Goal: Transaction & Acquisition: Purchase product/service

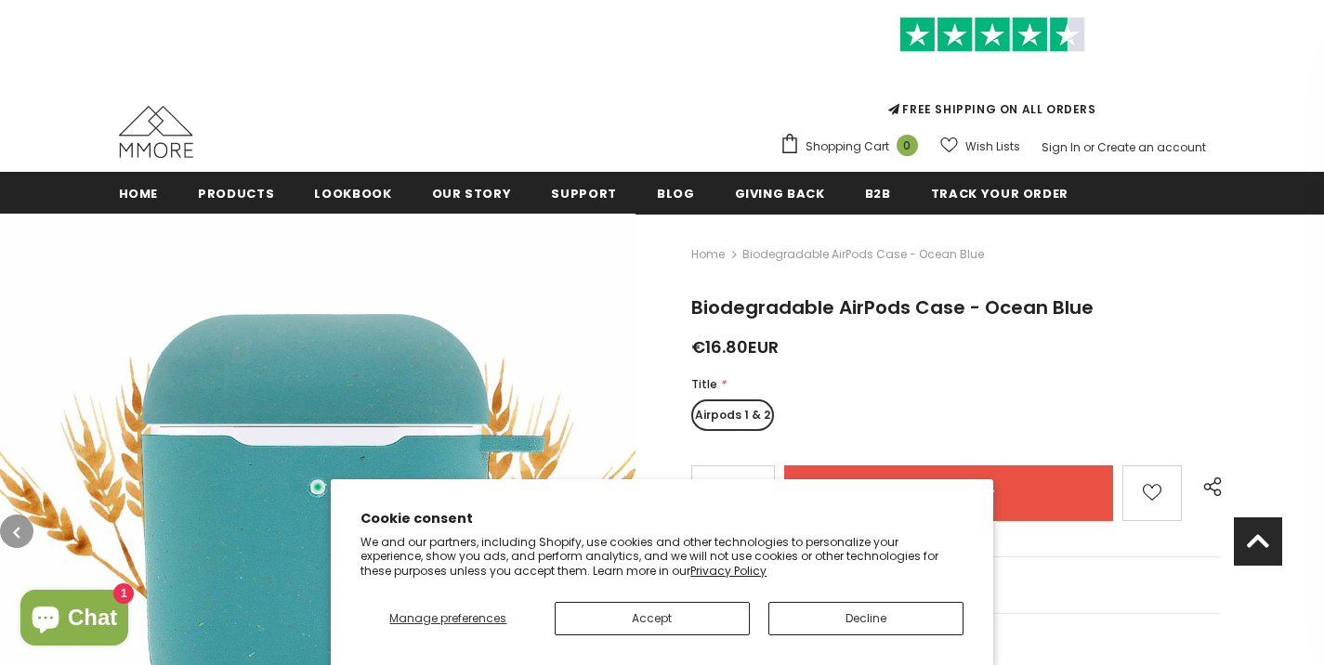
scroll to position [71, 0]
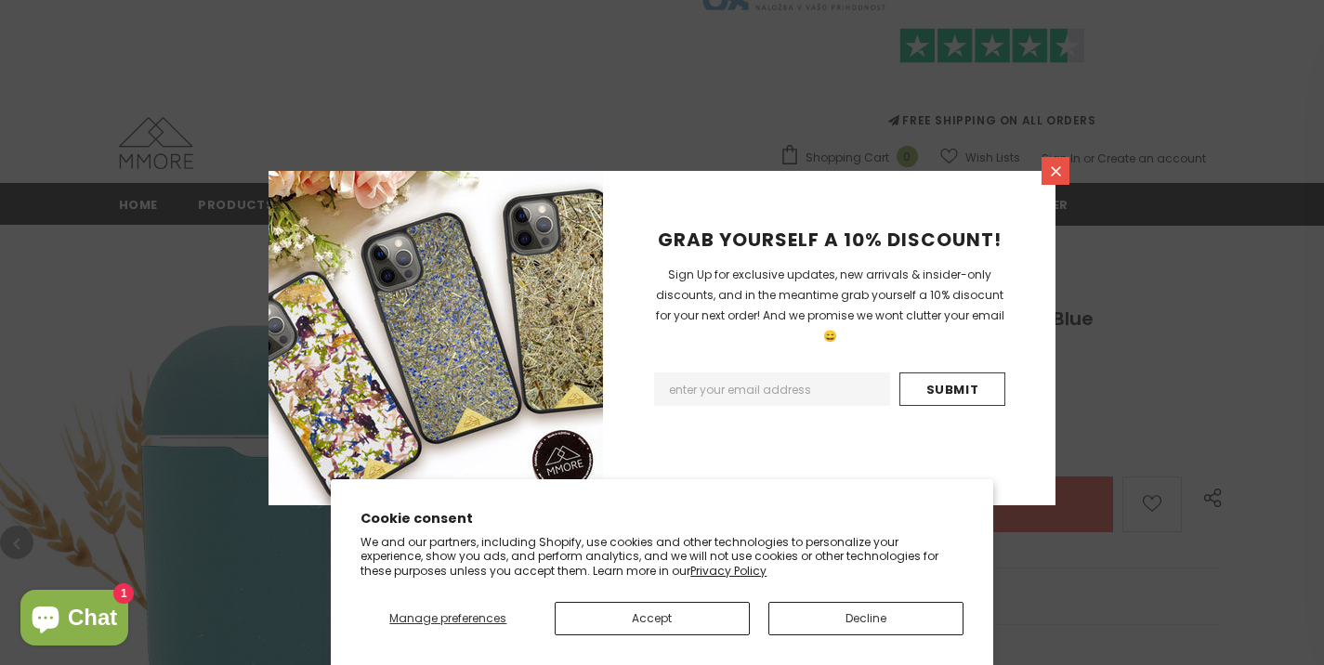
click at [1051, 164] on icon at bounding box center [1056, 172] width 16 height 16
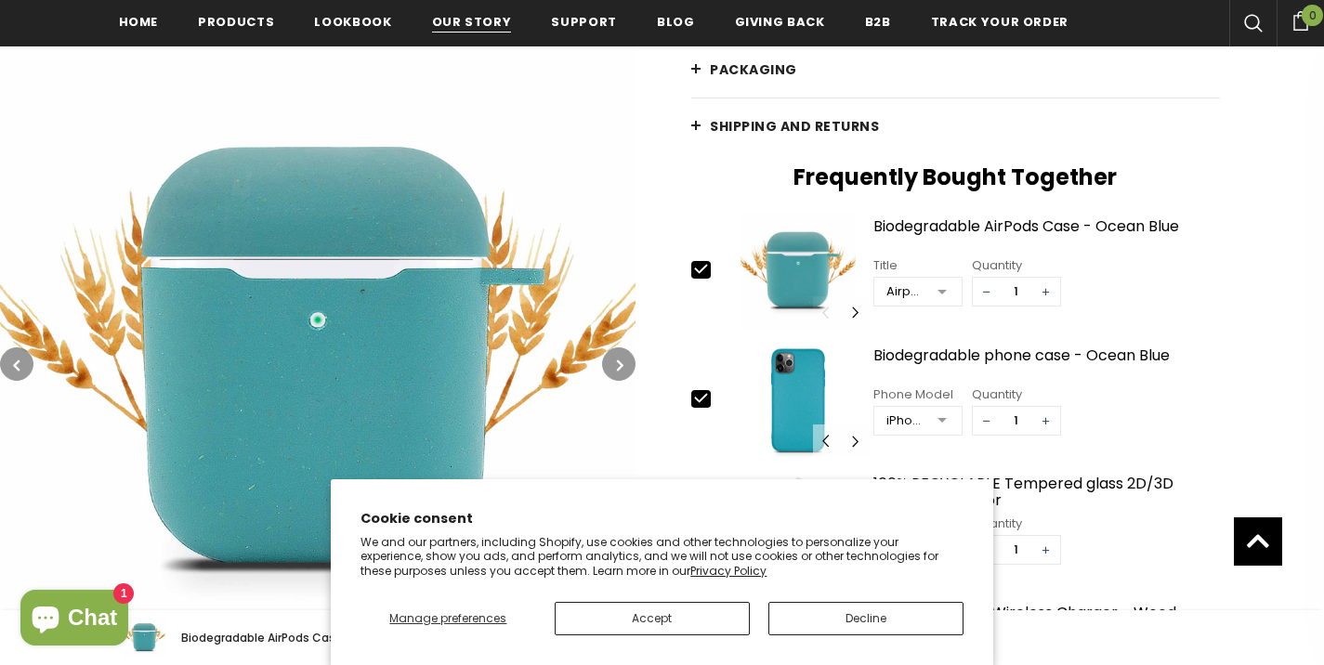
scroll to position [644, 0]
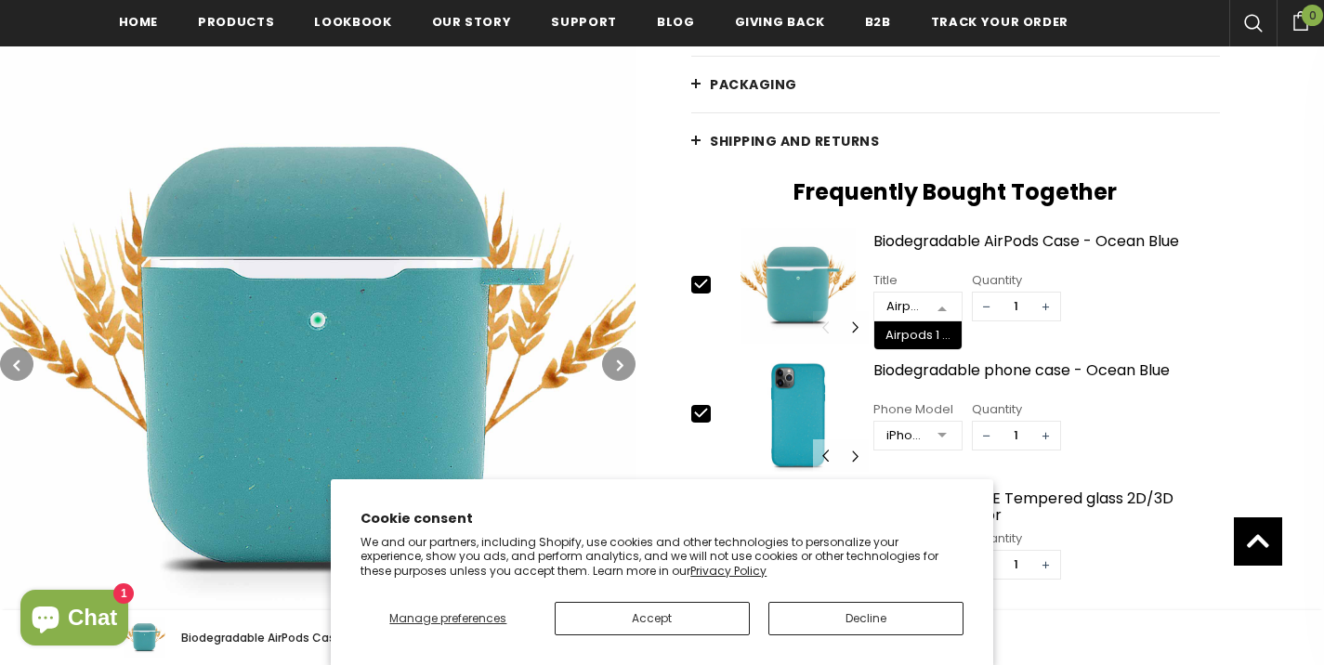
click at [940, 307] on div at bounding box center [942, 308] width 37 height 28
click at [943, 304] on div at bounding box center [942, 308] width 37 height 28
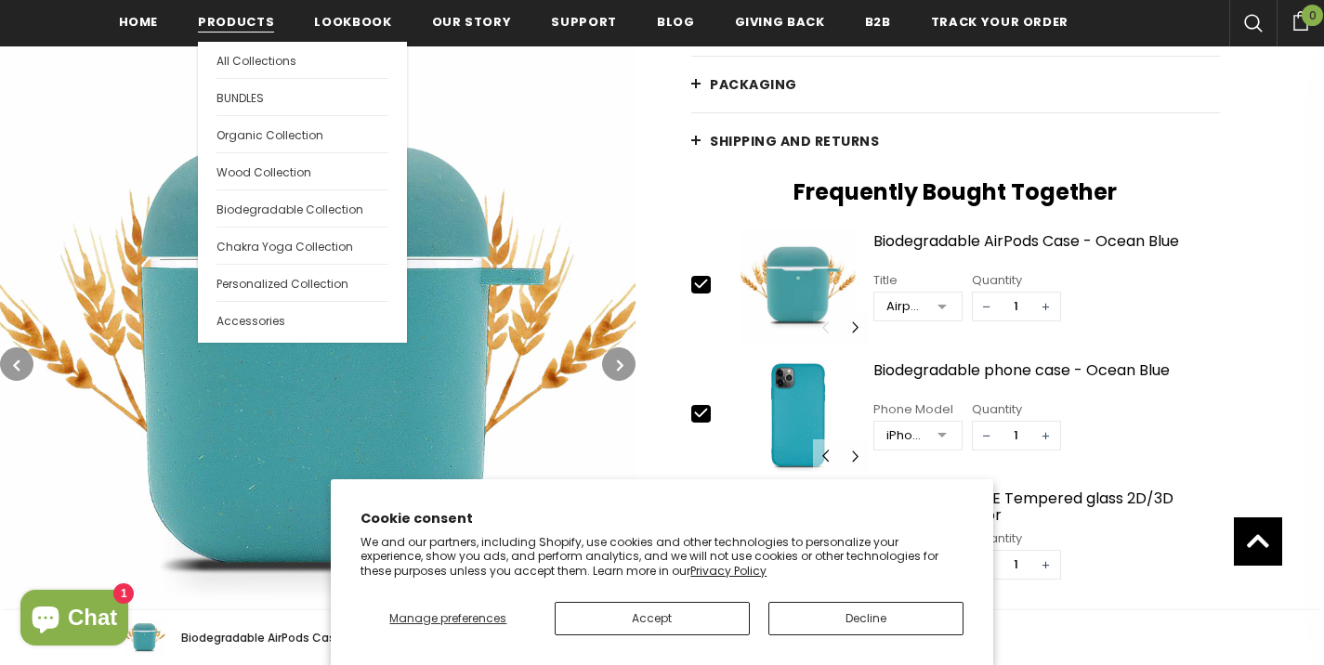
click at [243, 20] on span "Products" at bounding box center [236, 22] width 76 height 18
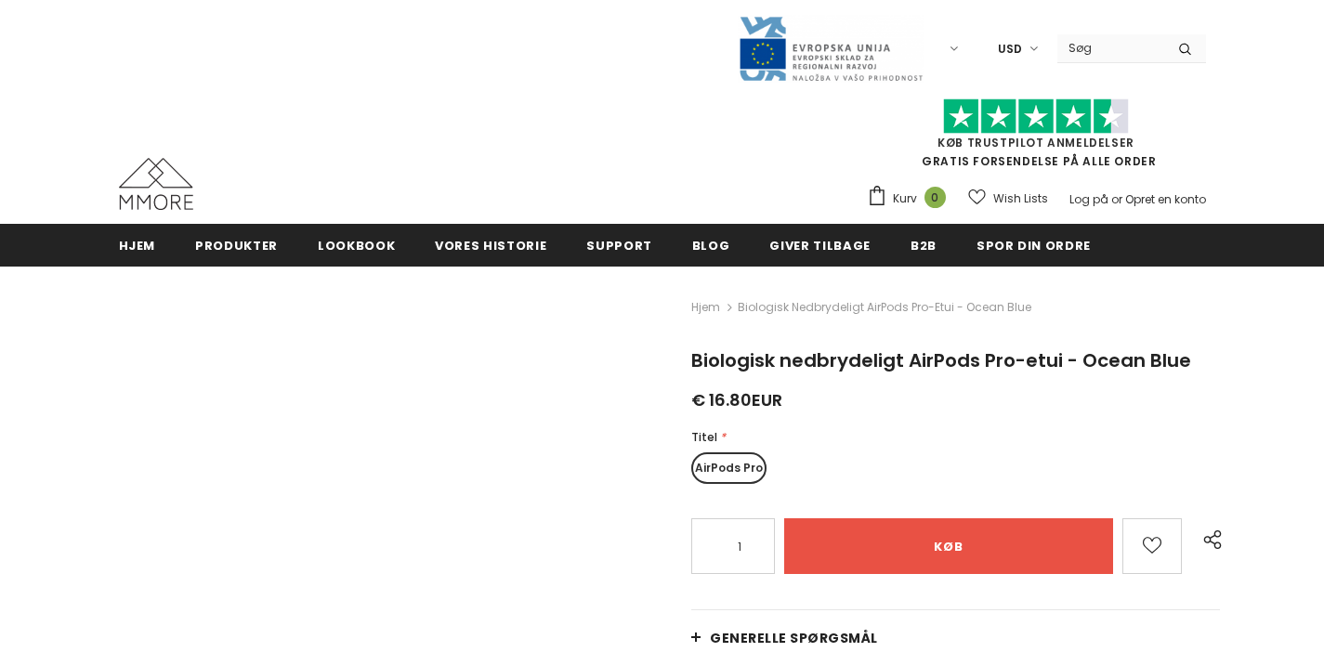
type input "Add to cart"
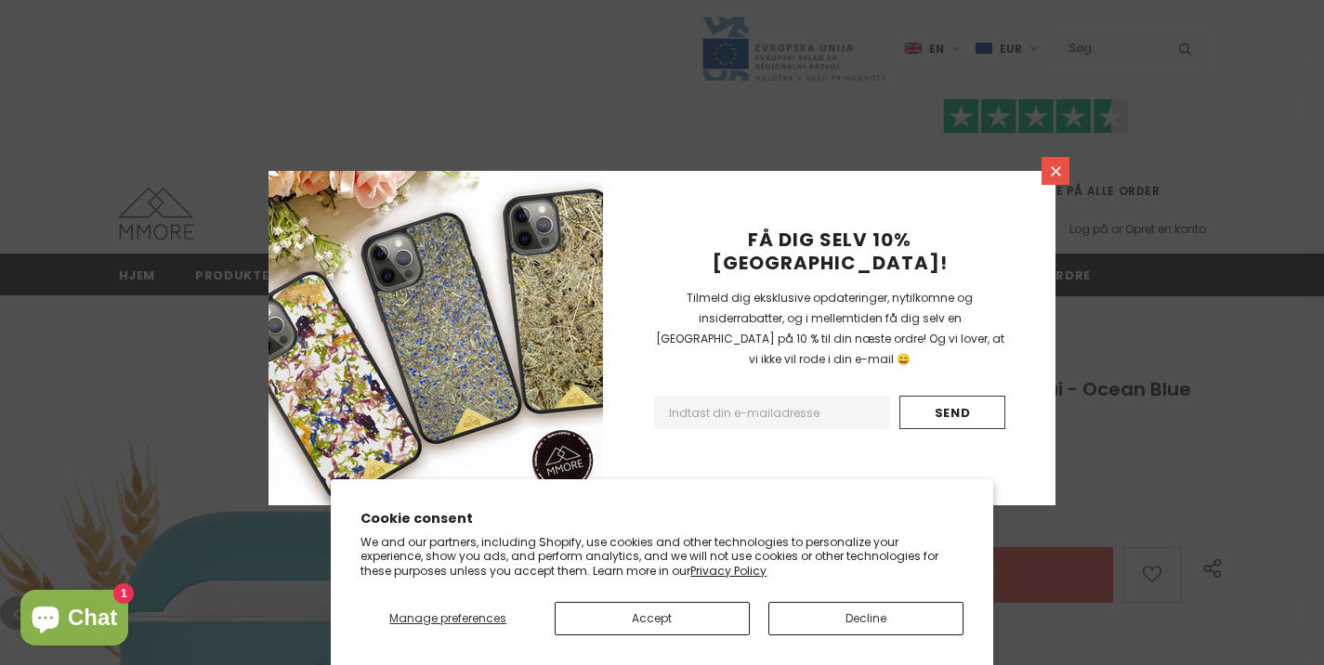
click at [1052, 173] on icon at bounding box center [1056, 172] width 16 height 16
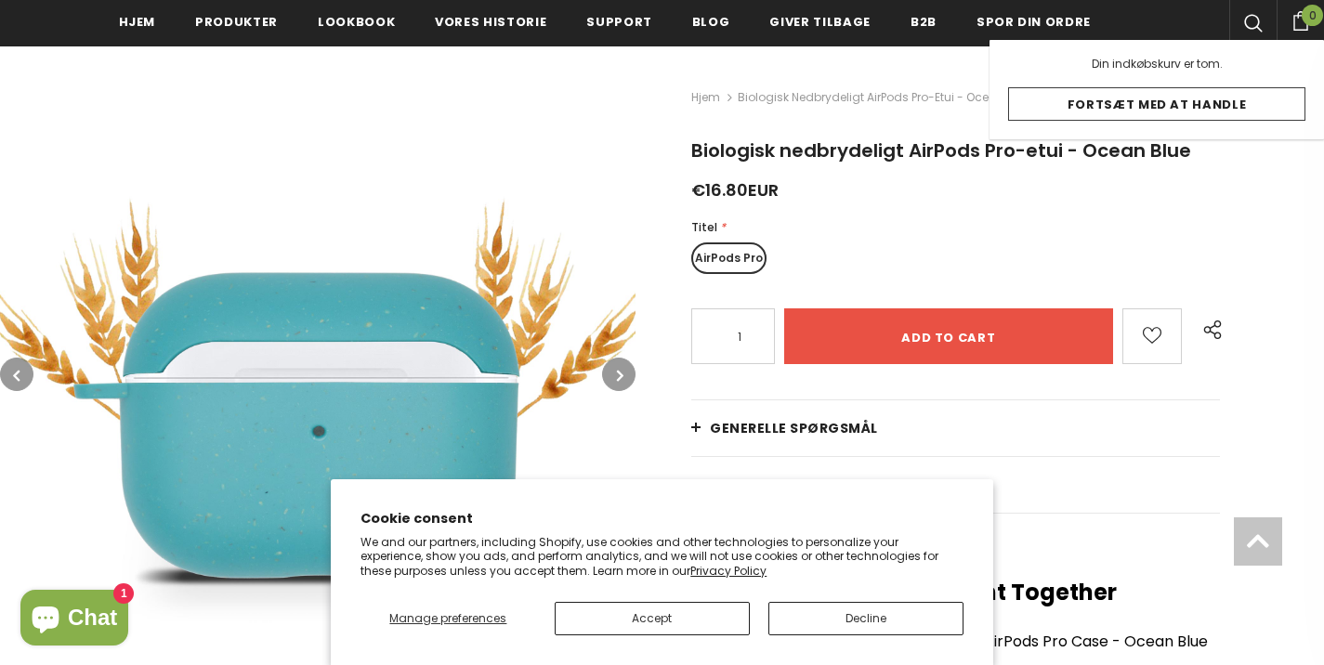
scroll to position [285, 0]
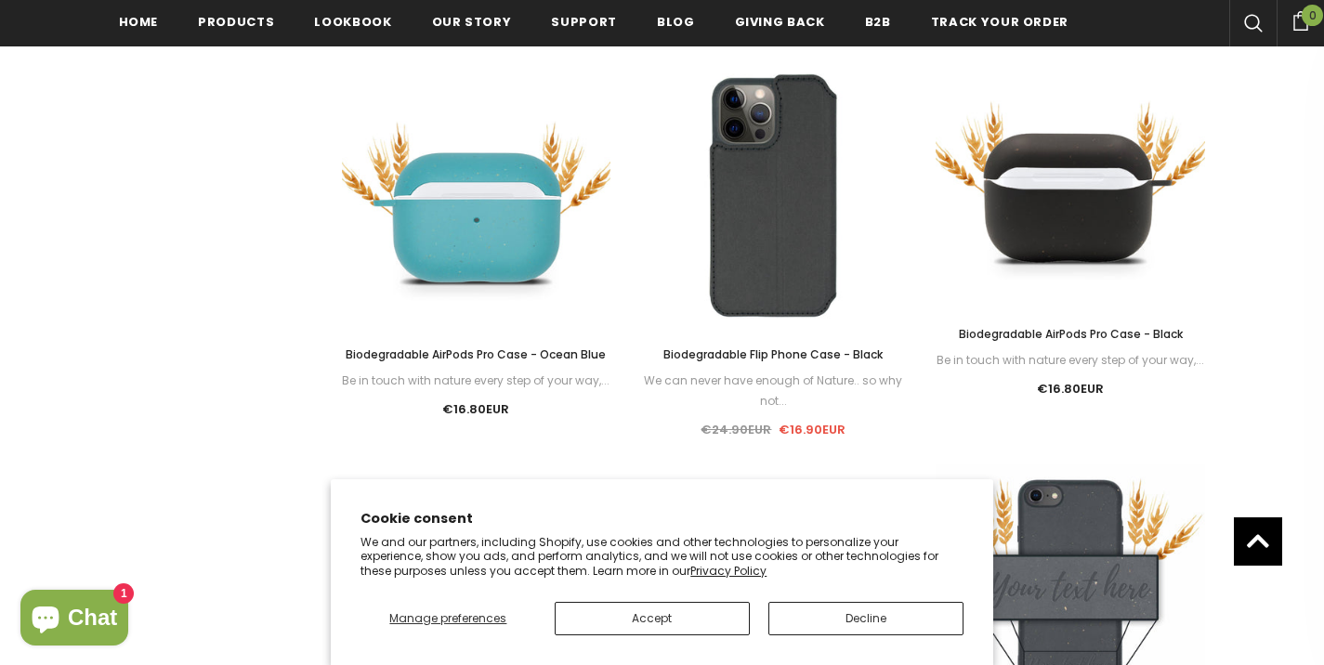
scroll to position [1338, 0]
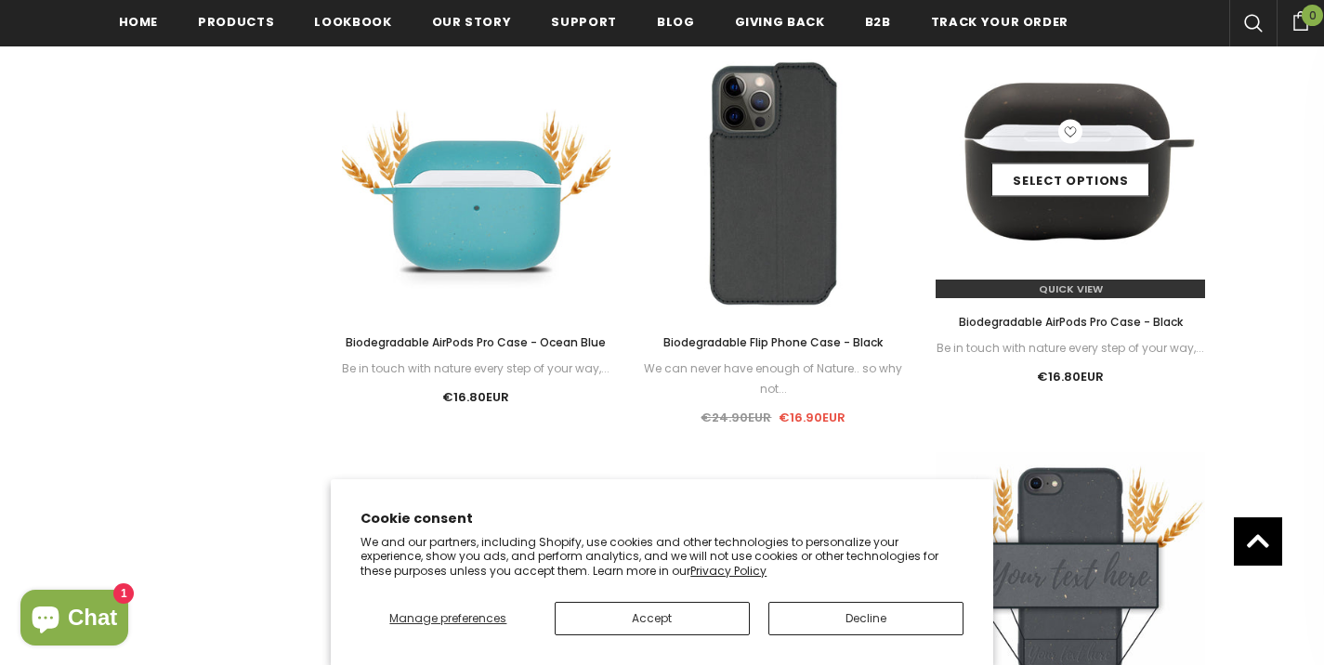
click at [1083, 197] on div "Select options" at bounding box center [1071, 164] width 270 height 88
click at [1070, 191] on link "Select options" at bounding box center [1071, 180] width 158 height 33
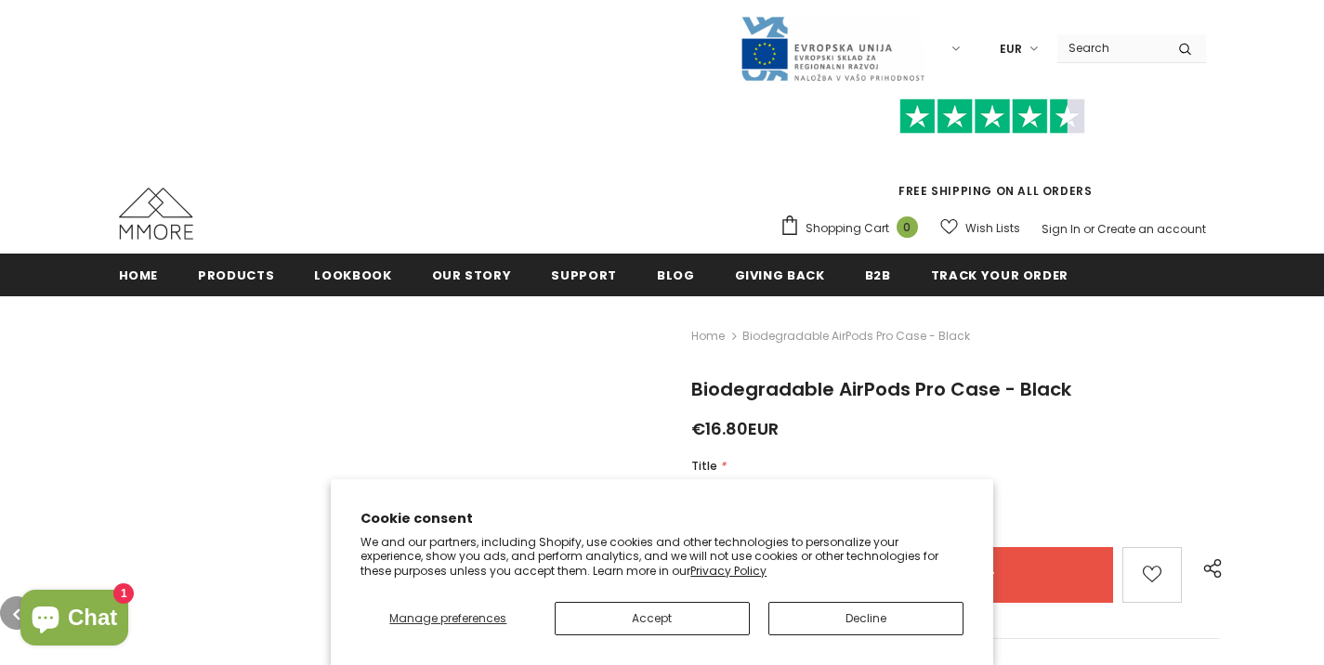
scroll to position [177, 0]
